Goal: Task Accomplishment & Management: Use online tool/utility

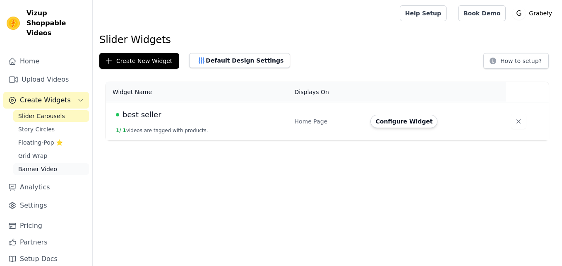
click at [59, 163] on link "Banner Video" at bounding box center [51, 169] width 76 height 12
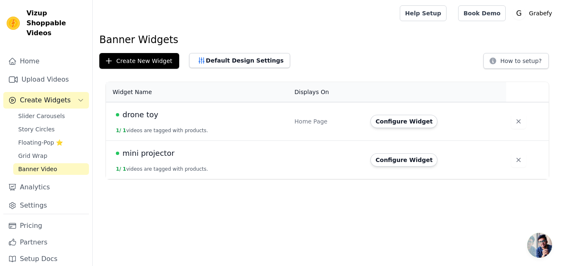
click at [309, 159] on td at bounding box center [328, 160] width 76 height 38
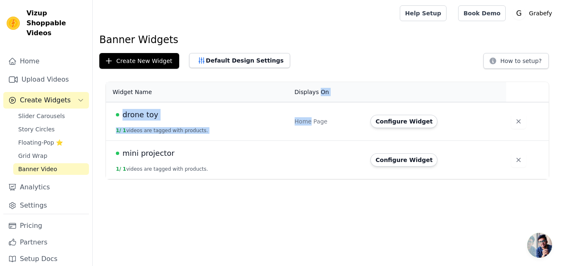
drag, startPoint x: 317, startPoint y: 93, endPoint x: 309, endPoint y: 139, distance: 46.6
click at [309, 139] on table "Widget Name Displays On Actions drone toy 1 / 1 videos are tagged with products…" at bounding box center [327, 130] width 443 height 97
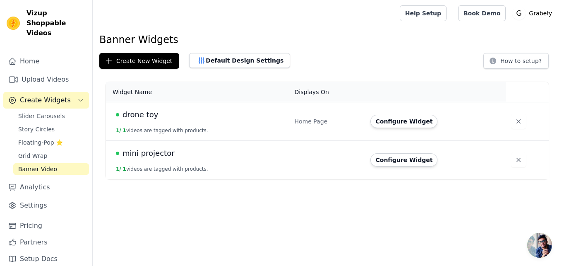
click at [143, 162] on td "mini projector 1 / 1 videos are tagged with products." at bounding box center [198, 160] width 184 height 38
click at [140, 158] on span "mini projector" at bounding box center [148, 153] width 52 height 12
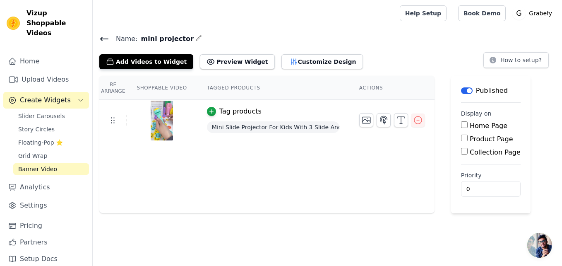
click at [461, 127] on input "Home Page" at bounding box center [464, 124] width 7 height 7
checkbox input "true"
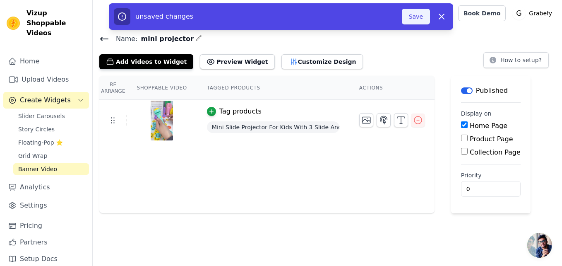
click at [424, 19] on button "Save" at bounding box center [416, 17] width 28 height 16
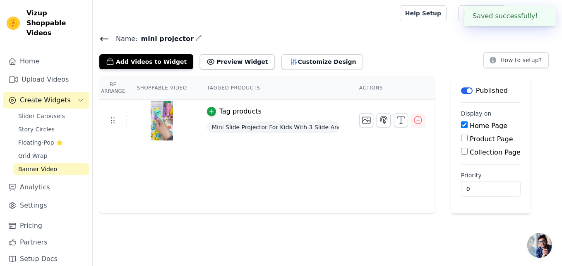
click at [107, 40] on icon at bounding box center [104, 39] width 10 height 10
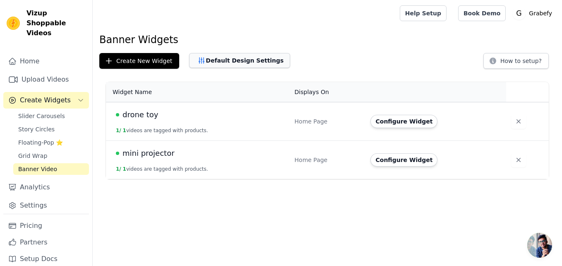
click at [232, 62] on button "Default Design Settings" at bounding box center [239, 60] width 101 height 15
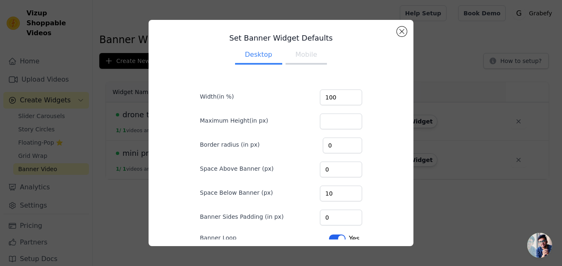
click at [296, 51] on button "Mobile" at bounding box center [305, 55] width 41 height 18
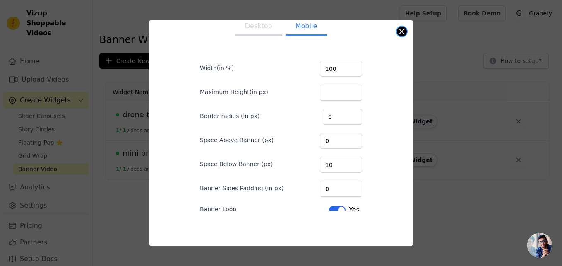
click at [402, 36] on button "Close modal" at bounding box center [402, 31] width 10 height 10
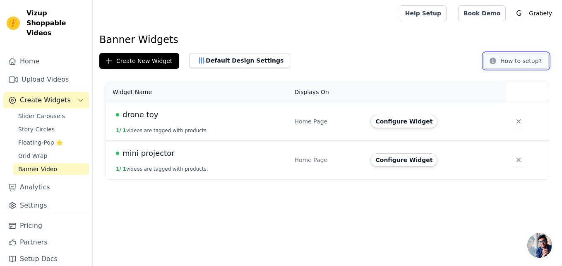
click at [507, 61] on button "How to setup?" at bounding box center [515, 61] width 65 height 16
click at [29, 222] on link "Pricing" at bounding box center [46, 225] width 86 height 17
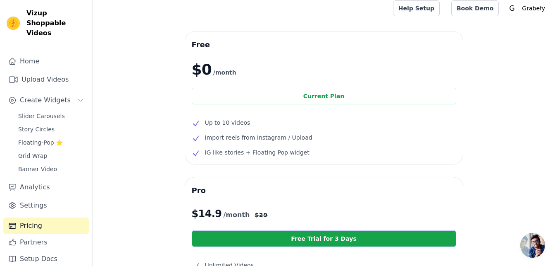
scroll to position [4, 0]
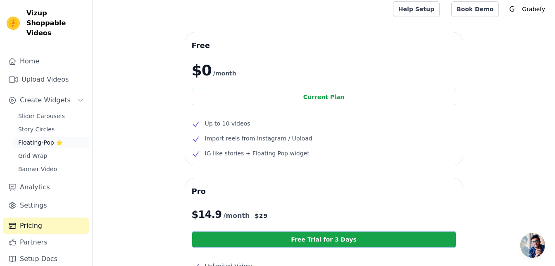
click at [47, 138] on span "Floating-Pop ⭐" at bounding box center [40, 142] width 45 height 8
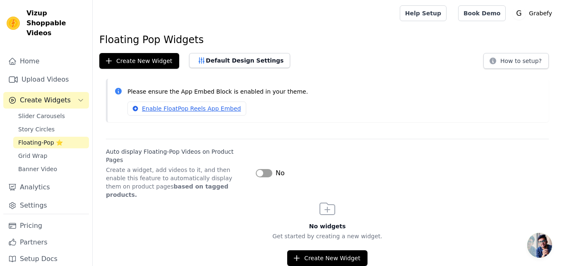
click at [261, 169] on button "Label" at bounding box center [264, 173] width 17 height 8
click at [222, 104] on link "Enable FloatPop Reels App Embed" at bounding box center [186, 108] width 119 height 14
click at [60, 110] on link "Slider Carousels" at bounding box center [51, 116] width 76 height 12
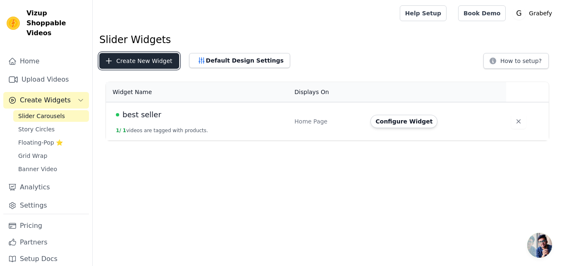
click at [146, 62] on button "Create New Widget" at bounding box center [139, 61] width 80 height 16
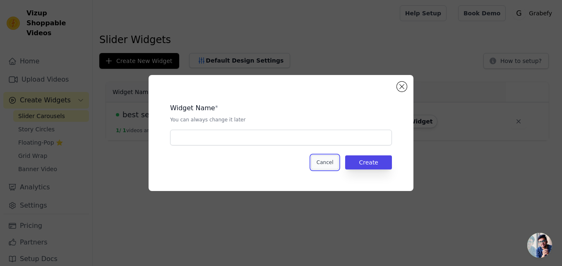
click at [328, 167] on button "Cancel" at bounding box center [325, 162] width 28 height 14
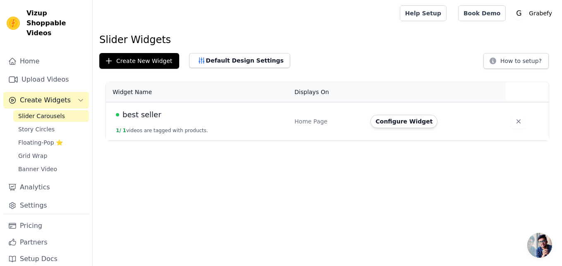
click at [225, 124] on td "best seller 1 / 1 videos are tagged with products." at bounding box center [198, 121] width 184 height 38
click at [514, 122] on icon "button" at bounding box center [518, 121] width 8 height 8
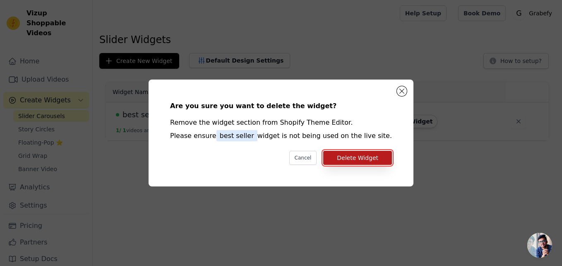
click at [373, 159] on button "Delete Widget" at bounding box center [357, 158] width 69 height 14
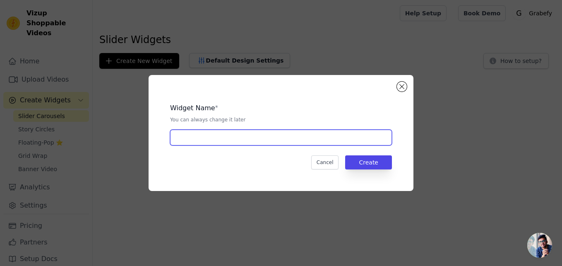
click at [217, 139] on input "text" at bounding box center [281, 137] width 222 height 16
type input "best seller"
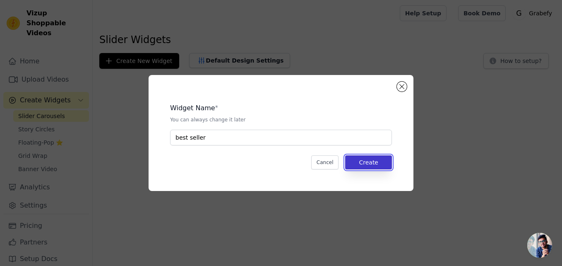
click at [359, 159] on button "Create" at bounding box center [368, 162] width 47 height 14
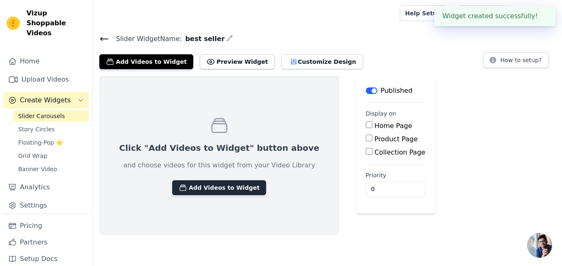
click at [210, 185] on button "Add Videos to Widget" at bounding box center [219, 187] width 94 height 15
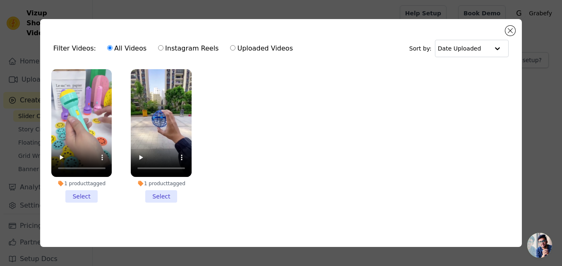
click at [91, 192] on li "1 product tagged Select" at bounding box center [81, 136] width 61 height 134
click at [0, 0] on input "1 product tagged Select" at bounding box center [0, 0] width 0 height 0
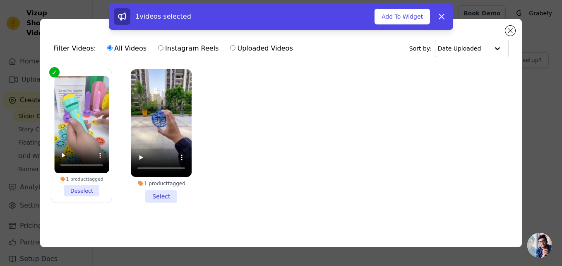
click at [151, 192] on li "1 product tagged Select" at bounding box center [161, 136] width 61 height 134
click at [0, 0] on input "1 product tagged Select" at bounding box center [0, 0] width 0 height 0
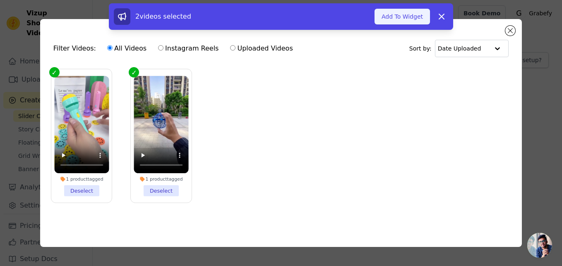
click at [419, 14] on button "Add To Widget" at bounding box center [401, 17] width 55 height 16
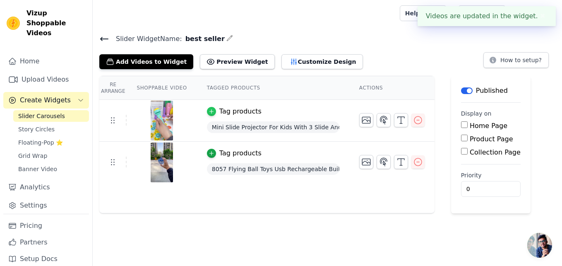
click at [208, 111] on icon "button" at bounding box center [211, 111] width 6 height 6
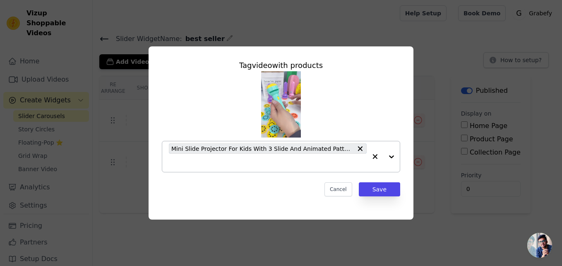
click at [252, 156] on div "Mini Slide Projector For Kids With 3 Slide And Animated Pattern Flashlight Torc…" at bounding box center [268, 156] width 198 height 31
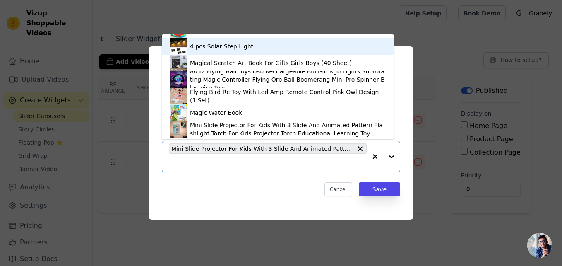
scroll to position [64, 0]
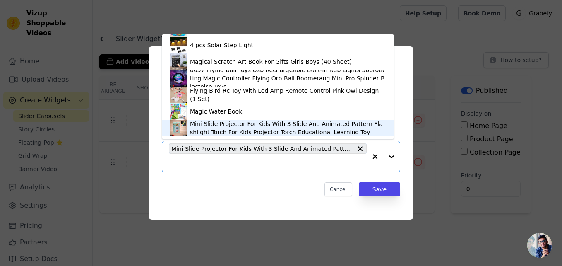
click at [262, 129] on div "Mini Slide Projector For Kids With 3 Slide And Animated Pattern Flashlight Torc…" at bounding box center [288, 128] width 196 height 17
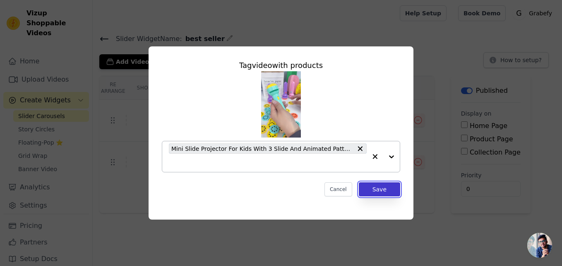
click at [379, 189] on button "Save" at bounding box center [379, 189] width 41 height 14
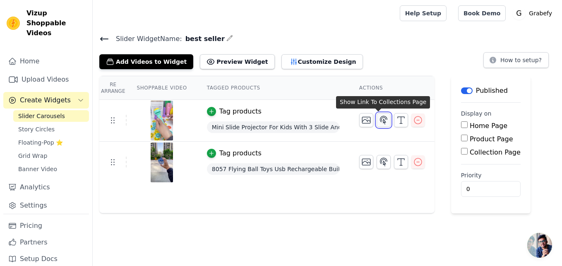
click at [377, 124] on button "button" at bounding box center [383, 120] width 14 height 14
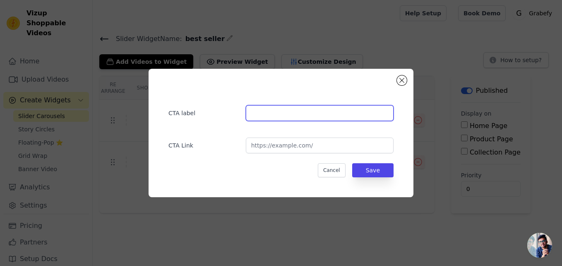
click at [336, 115] on input "text" at bounding box center [320, 113] width 148 height 16
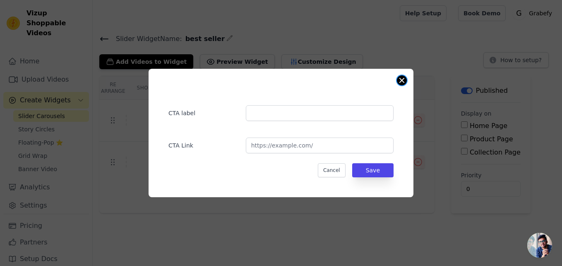
click at [400, 80] on button "Close modal" at bounding box center [402, 80] width 10 height 10
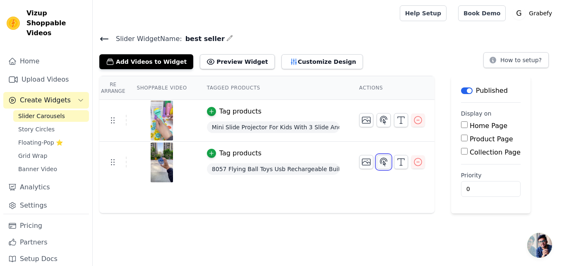
click at [378, 159] on icon "button" at bounding box center [383, 162] width 10 height 10
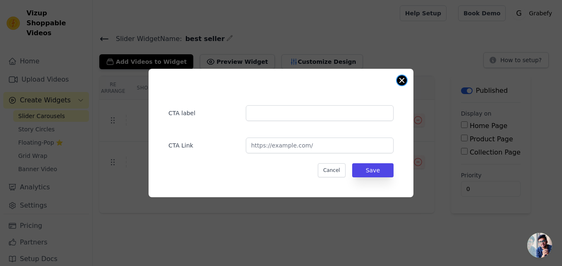
click at [400, 84] on button "Close modal" at bounding box center [402, 80] width 10 height 10
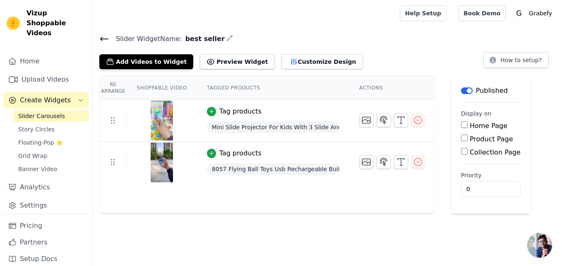
click at [461, 126] on input "Home Page" at bounding box center [464, 124] width 7 height 7
checkbox input "true"
